Goal: Go to known website: Go to known website

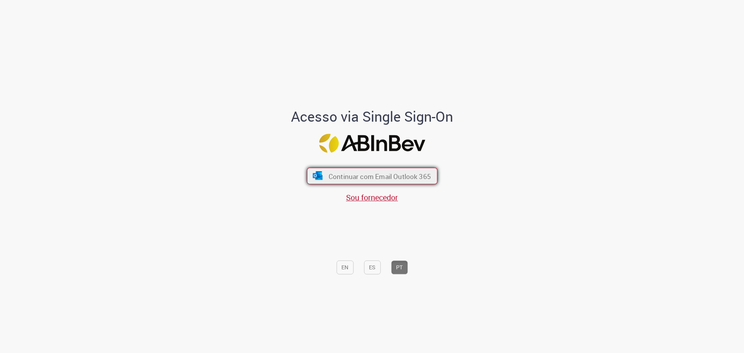
click at [372, 174] on font "Continuar com Email Outlook 365" at bounding box center [379, 176] width 102 height 9
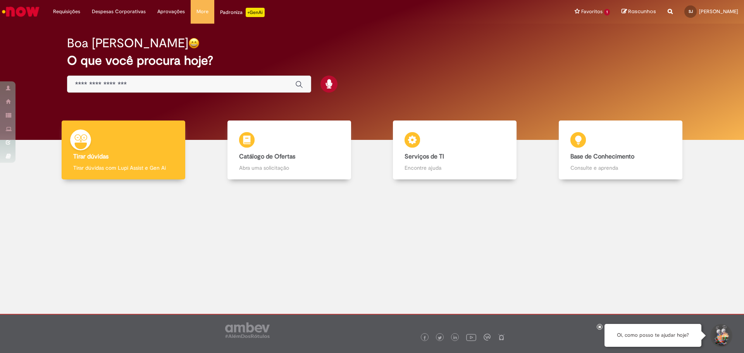
click at [23, 12] on img "Ir para a Homepage" at bounding box center [21, 11] width 40 height 15
